Goal: Information Seeking & Learning: Learn about a topic

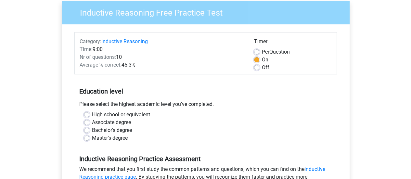
scroll to position [65, 0]
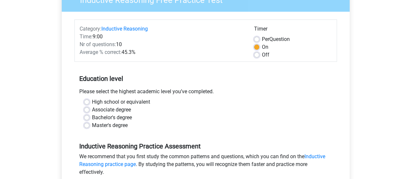
click at [92, 118] on label "Bachelor's degree" at bounding box center [112, 118] width 40 height 8
click at [87, 118] on input "Bachelor's degree" at bounding box center [86, 117] width 5 height 7
radio input "true"
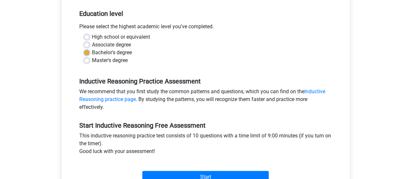
scroll to position [163, 0]
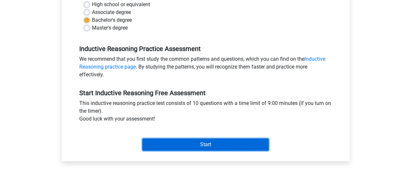
drag, startPoint x: 207, startPoint y: 145, endPoint x: 207, endPoint y: 161, distance: 15.9
click at [207, 161] on div "Inductive Reasoning Free Practice Test Category: Inductive Reasoning Time: 9:00…" at bounding box center [206, 29] width 298 height 299
click at [218, 145] on input "Start" at bounding box center [205, 144] width 126 height 12
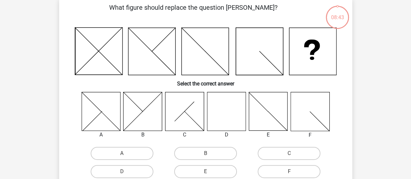
scroll to position [65, 0]
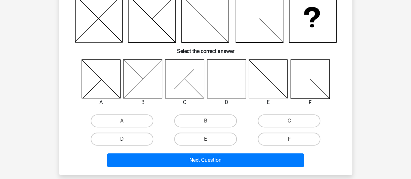
click at [129, 134] on label "D" at bounding box center [122, 139] width 63 height 13
click at [126, 139] on input "D" at bounding box center [124, 141] width 4 height 4
radio input "true"
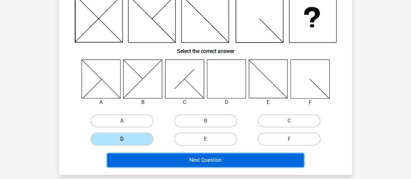
click at [218, 161] on button "Next Question" at bounding box center [205, 160] width 197 height 14
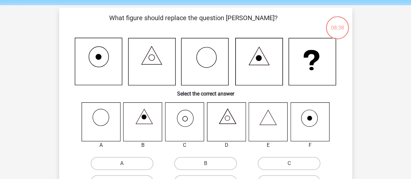
scroll to position [33, 0]
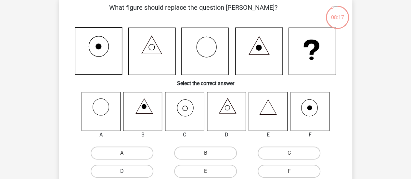
click at [133, 169] on label "D" at bounding box center [122, 171] width 63 height 13
click at [126, 171] on input "D" at bounding box center [124, 173] width 4 height 4
radio input "true"
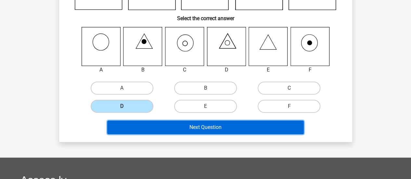
click at [230, 132] on button "Next Question" at bounding box center [205, 128] width 197 height 14
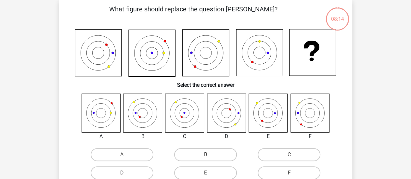
scroll to position [30, 0]
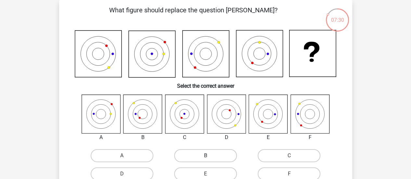
click at [205, 157] on label "B" at bounding box center [205, 155] width 63 height 13
click at [205, 157] on input "B" at bounding box center [207, 158] width 4 height 4
radio input "true"
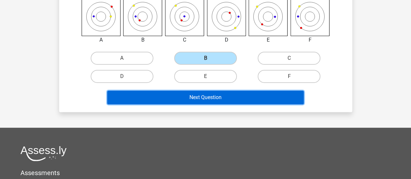
click at [217, 99] on button "Next Question" at bounding box center [205, 98] width 197 height 14
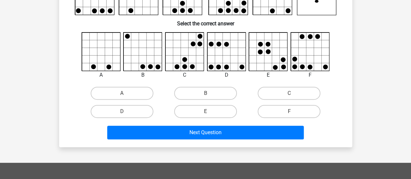
scroll to position [95, 0]
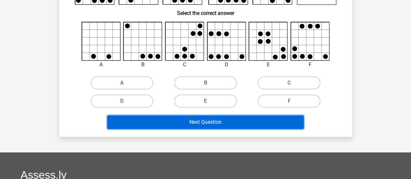
click at [204, 121] on button "Next Question" at bounding box center [205, 122] width 197 height 14
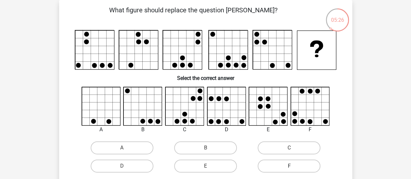
scroll to position [62, 0]
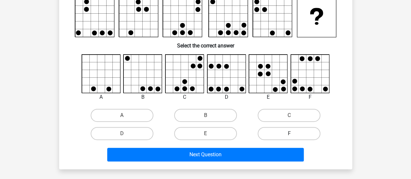
click at [303, 130] on label "F" at bounding box center [289, 133] width 63 height 13
click at [294, 134] on input "F" at bounding box center [291, 136] width 4 height 4
radio input "true"
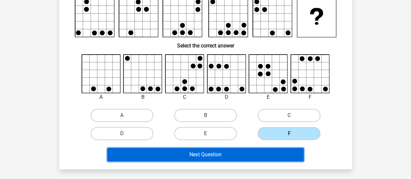
click at [193, 159] on button "Next Question" at bounding box center [205, 155] width 197 height 14
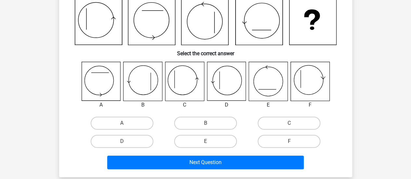
scroll to position [30, 0]
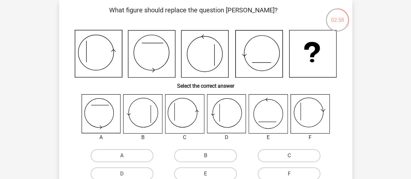
click at [232, 118] on icon at bounding box center [226, 114] width 39 height 39
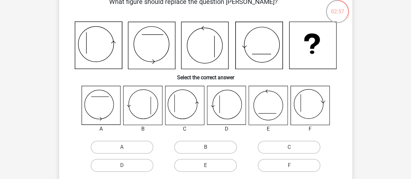
scroll to position [62, 0]
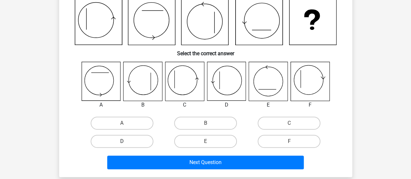
click at [112, 140] on label "D" at bounding box center [122, 141] width 63 height 13
click at [122, 141] on input "D" at bounding box center [124, 143] width 4 height 4
radio input "true"
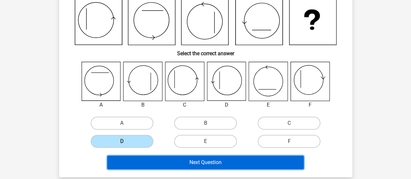
click at [213, 163] on button "Next Question" at bounding box center [205, 163] width 197 height 14
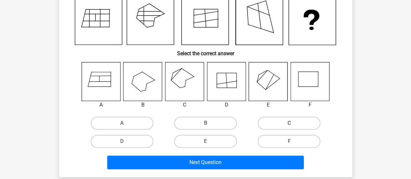
click at [308, 124] on label "C" at bounding box center [289, 123] width 63 height 13
click at [294, 124] on input "C" at bounding box center [291, 125] width 4 height 4
radio input "true"
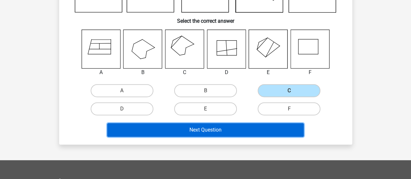
click at [221, 133] on button "Next Question" at bounding box center [205, 130] width 197 height 14
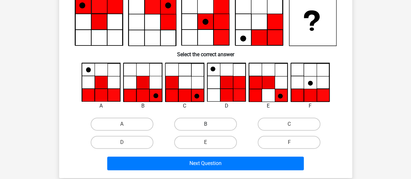
click at [197, 120] on label "B" at bounding box center [205, 124] width 63 height 13
click at [205, 124] on input "B" at bounding box center [207, 126] width 4 height 4
radio input "true"
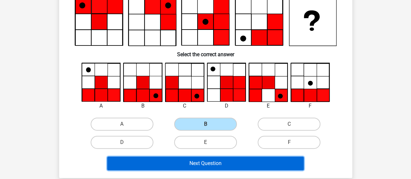
click at [220, 163] on button "Next Question" at bounding box center [205, 164] width 197 height 14
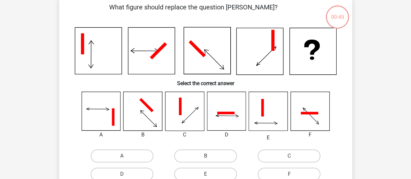
scroll to position [30, 0]
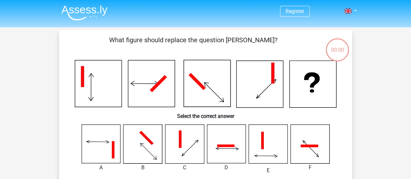
scroll to position [30, 0]
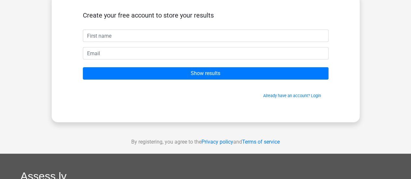
scroll to position [33, 0]
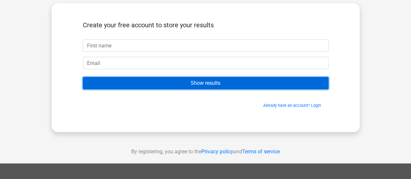
click at [209, 85] on input "Show results" at bounding box center [206, 83] width 246 height 12
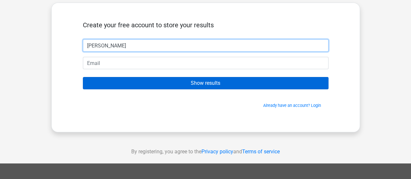
type input "[PERSON_NAME]"
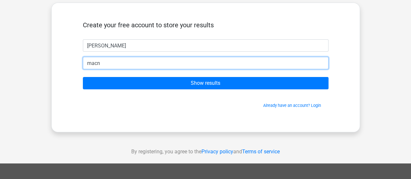
type input "[EMAIL_ADDRESS][DOMAIN_NAME]"
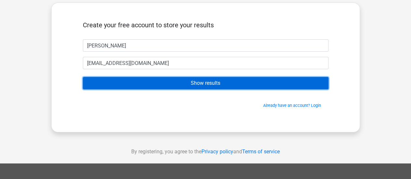
click at [195, 84] on input "Show results" at bounding box center [206, 83] width 246 height 12
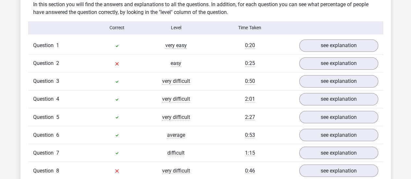
scroll to position [520, 0]
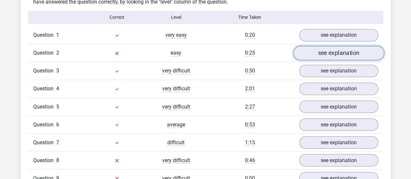
click at [337, 56] on link "see explanation" at bounding box center [338, 53] width 91 height 14
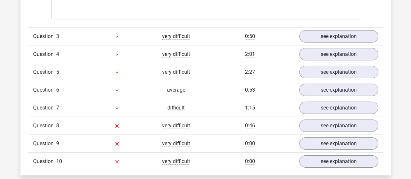
scroll to position [975, 0]
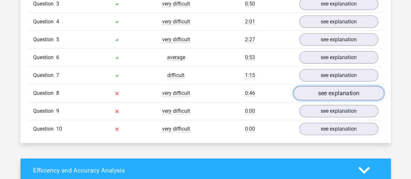
click at [340, 94] on link "see explanation" at bounding box center [338, 93] width 91 height 14
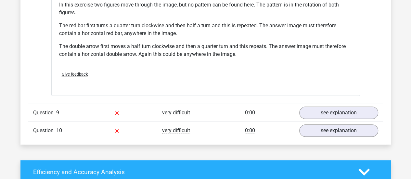
scroll to position [1398, 0]
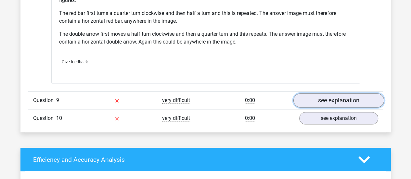
click at [323, 94] on link "see explanation" at bounding box center [338, 100] width 91 height 14
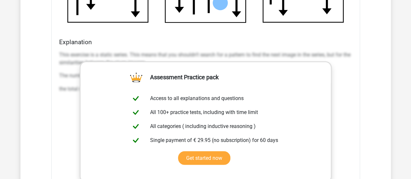
scroll to position [1756, 0]
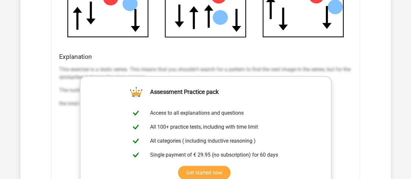
click at [60, 66] on p "This exercise is a static series. This means that you shouldn’t search for a pa…" at bounding box center [205, 74] width 293 height 16
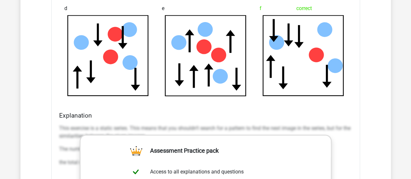
scroll to position [1691, 0]
